Goal: Use online tool/utility: Utilize a website feature to perform a specific function

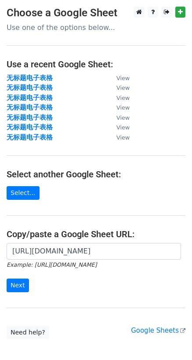
scroll to position [0, 227]
type input "https://docs.google.com/spreadsheets/d/1UilE8VBODbiUb8XjgJ_VJwiDK0o0No-cpzDWXE6…"
click at [17, 280] on input "Next" at bounding box center [18, 286] width 22 height 14
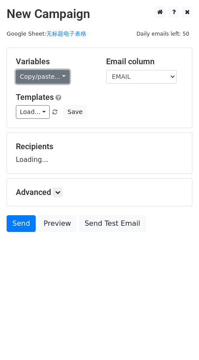
click at [44, 77] on link "Copy/paste..." at bounding box center [43, 77] width 54 height 14
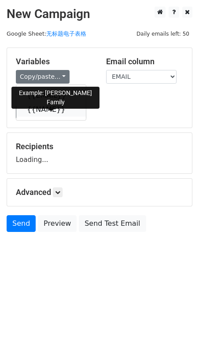
click at [42, 111] on link "{{NAME}}" at bounding box center [51, 110] width 70 height 14
